Goal: Task Accomplishment & Management: Manage account settings

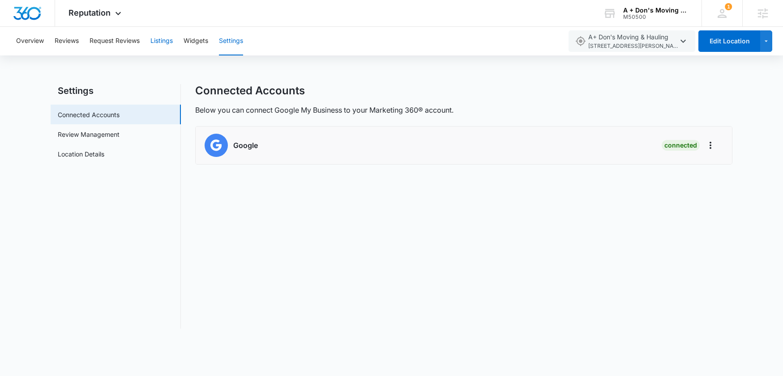
click at [168, 40] on button "Listings" at bounding box center [161, 41] width 22 height 29
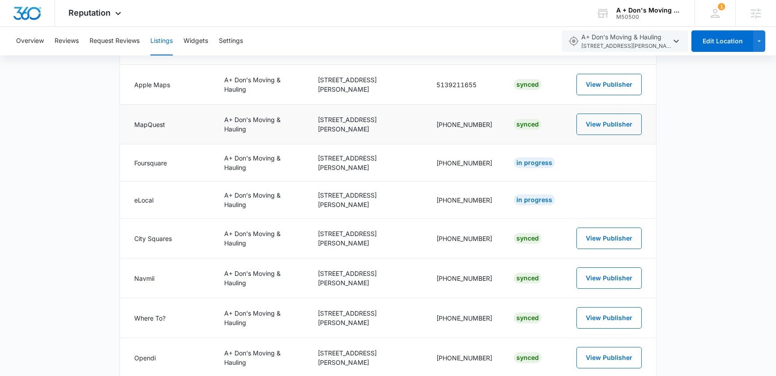
scroll to position [182, 0]
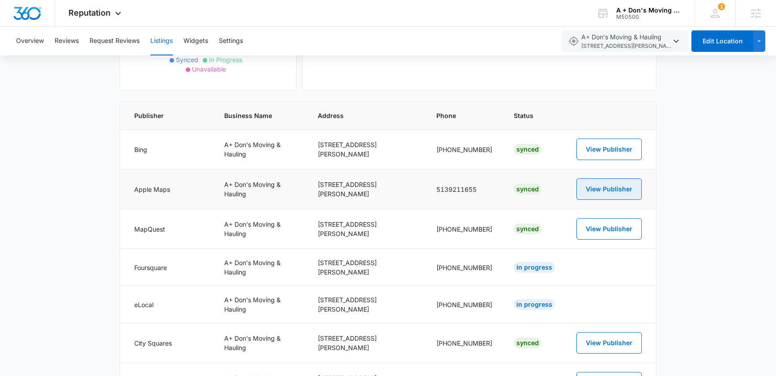
click at [613, 194] on button "View Publisher" at bounding box center [608, 189] width 65 height 21
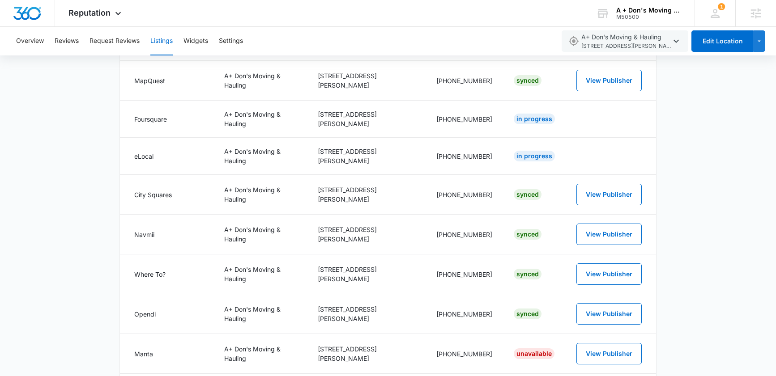
scroll to position [0, 0]
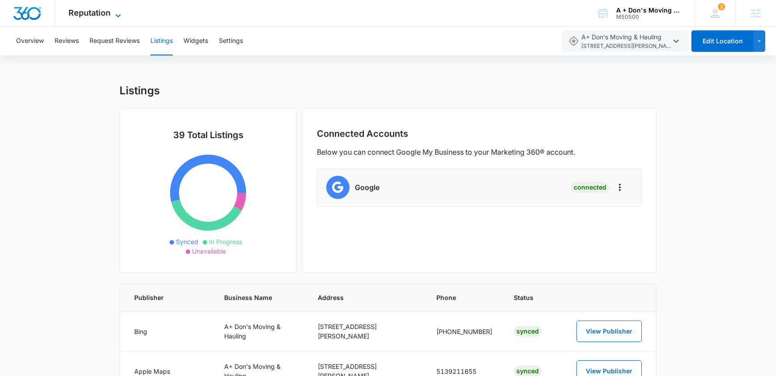
click at [106, 17] on span "Reputation" at bounding box center [89, 12] width 42 height 9
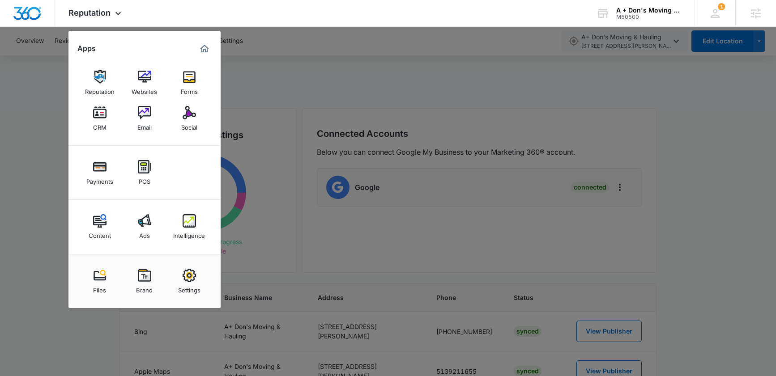
drag, startPoint x: 149, startPoint y: 227, endPoint x: 149, endPoint y: 222, distance: 4.9
click at [149, 227] on img at bounding box center [144, 220] width 13 height 13
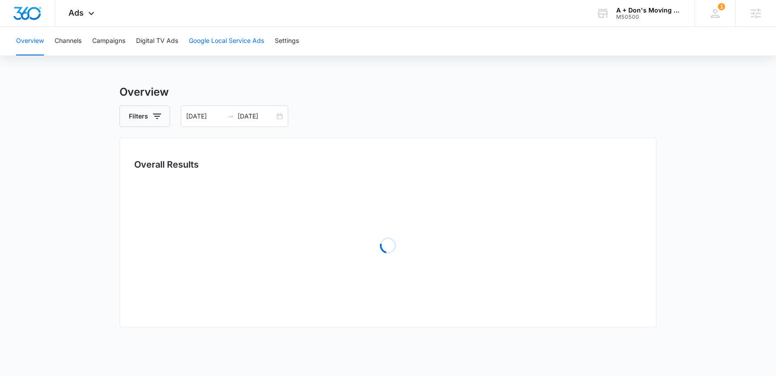
click at [223, 41] on button "Google Local Service Ads" at bounding box center [226, 41] width 75 height 29
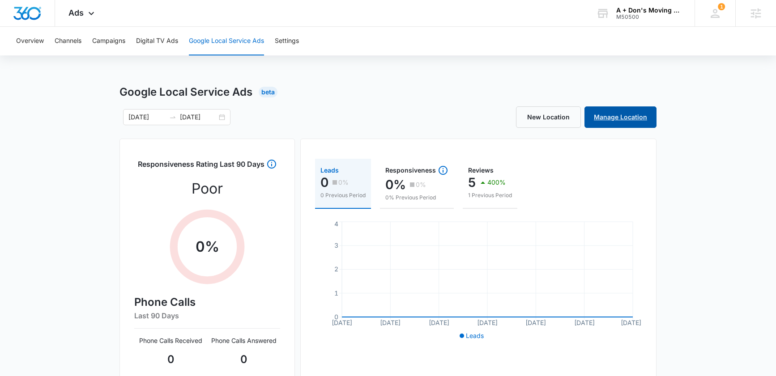
click at [631, 122] on link "Manage Location" at bounding box center [620, 116] width 72 height 21
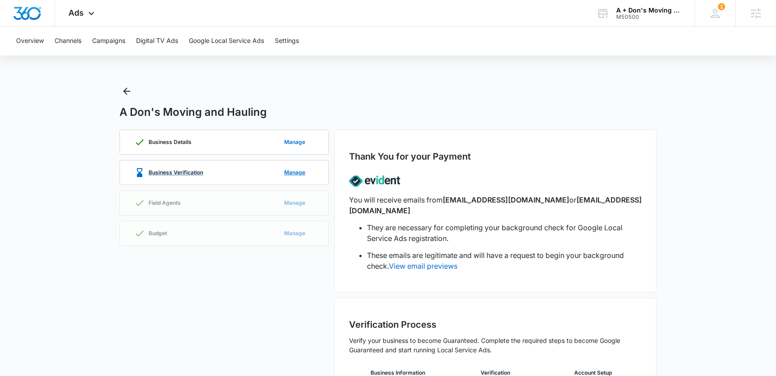
click at [169, 173] on p "Business Verification" at bounding box center [176, 172] width 55 height 5
